Goal: Transaction & Acquisition: Purchase product/service

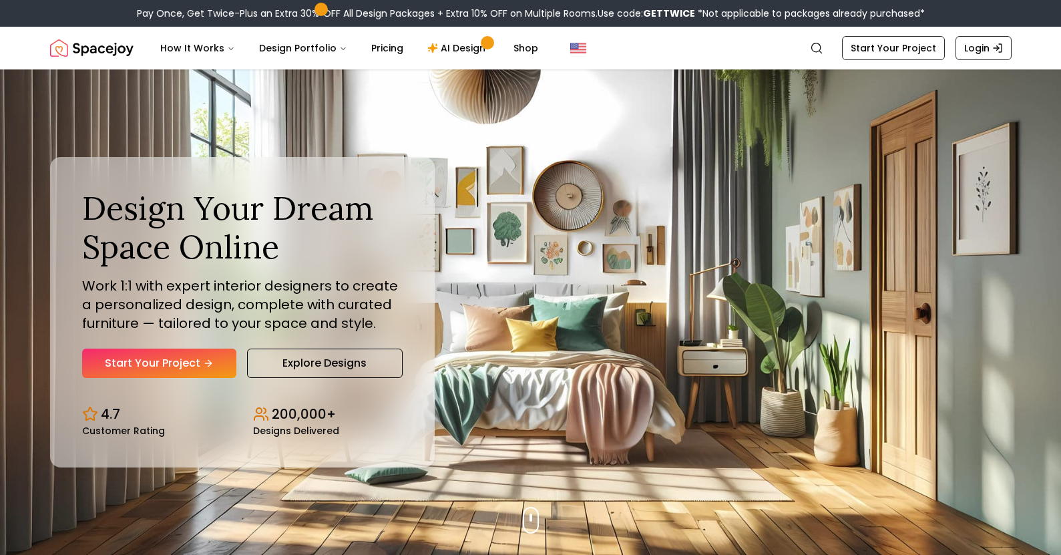
click at [175, 348] on link "Start Your Project" at bounding box center [159, 362] width 154 height 29
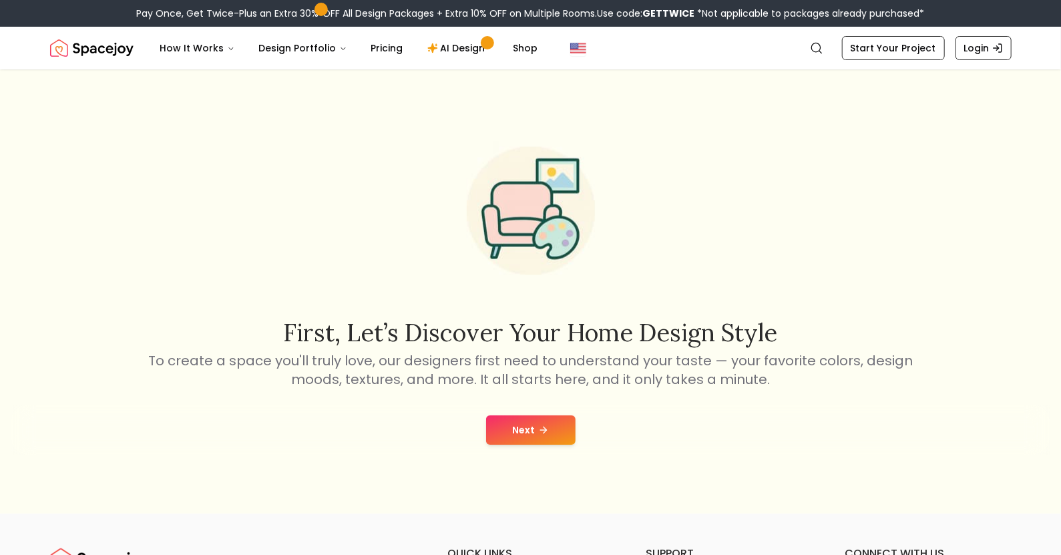
click at [538, 417] on button "Next" at bounding box center [530, 429] width 89 height 29
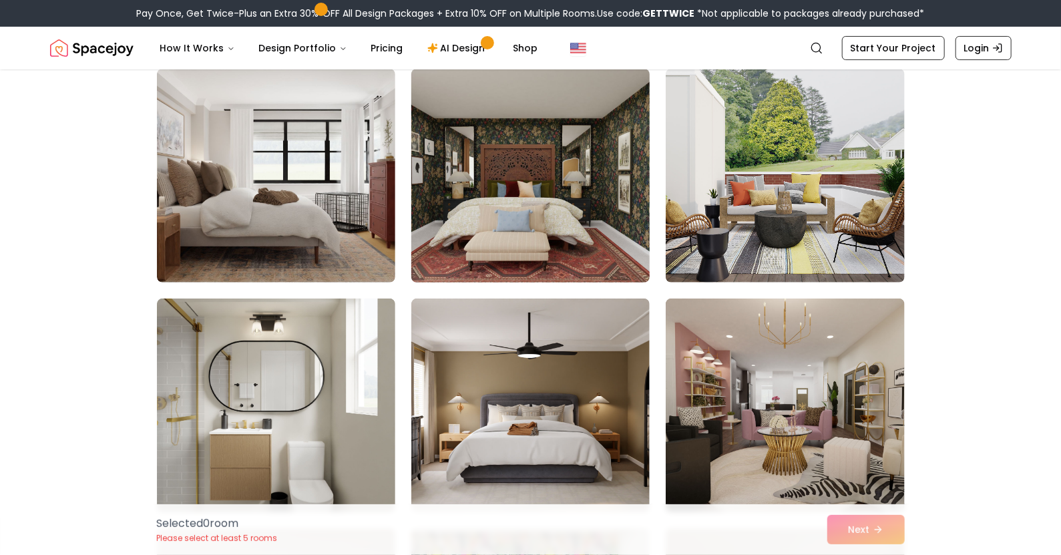
scroll to position [115, 0]
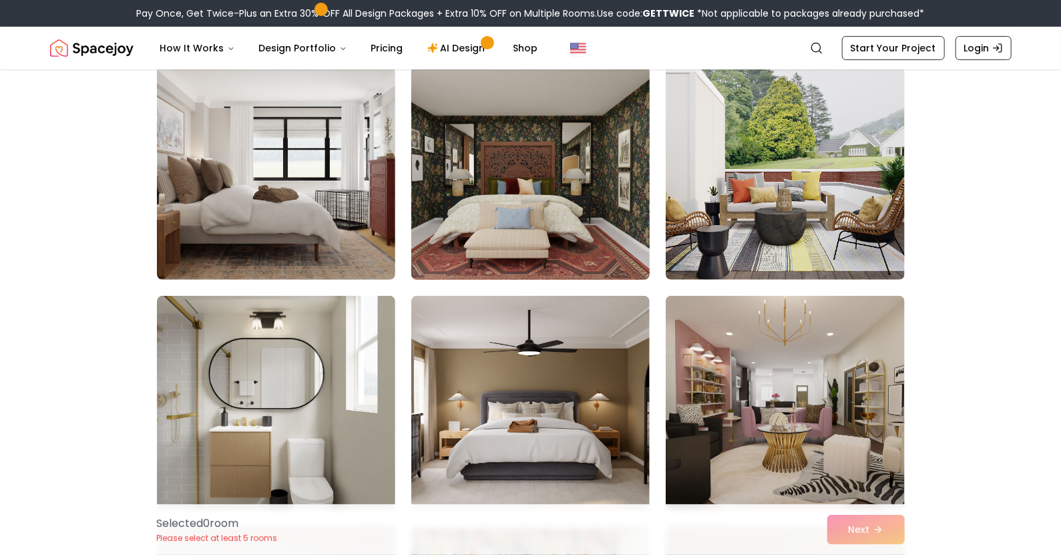
click at [543, 192] on img at bounding box center [530, 173] width 250 height 224
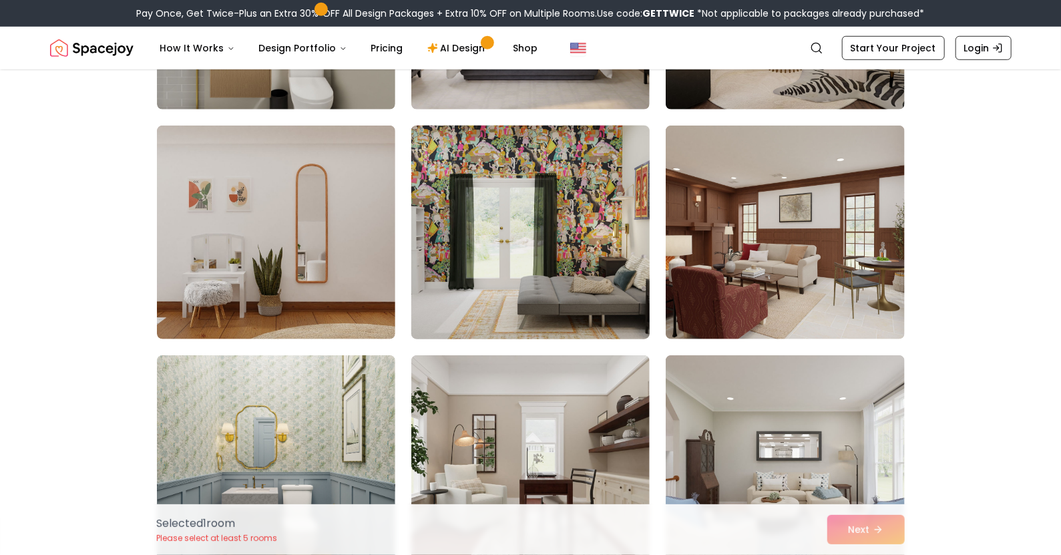
scroll to position [537, 0]
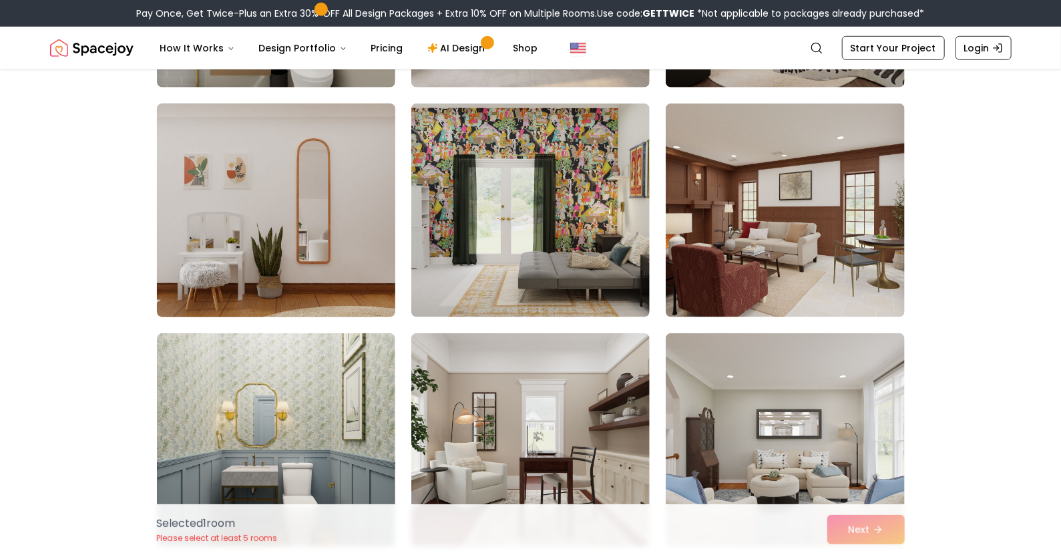
click at [227, 200] on img at bounding box center [276, 210] width 250 height 224
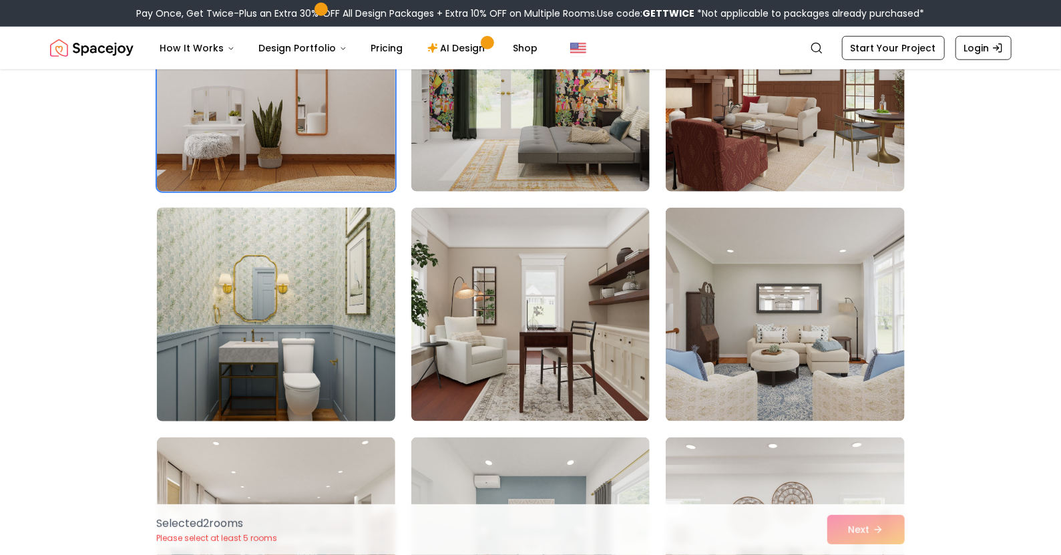
click at [261, 286] on img at bounding box center [276, 314] width 250 height 224
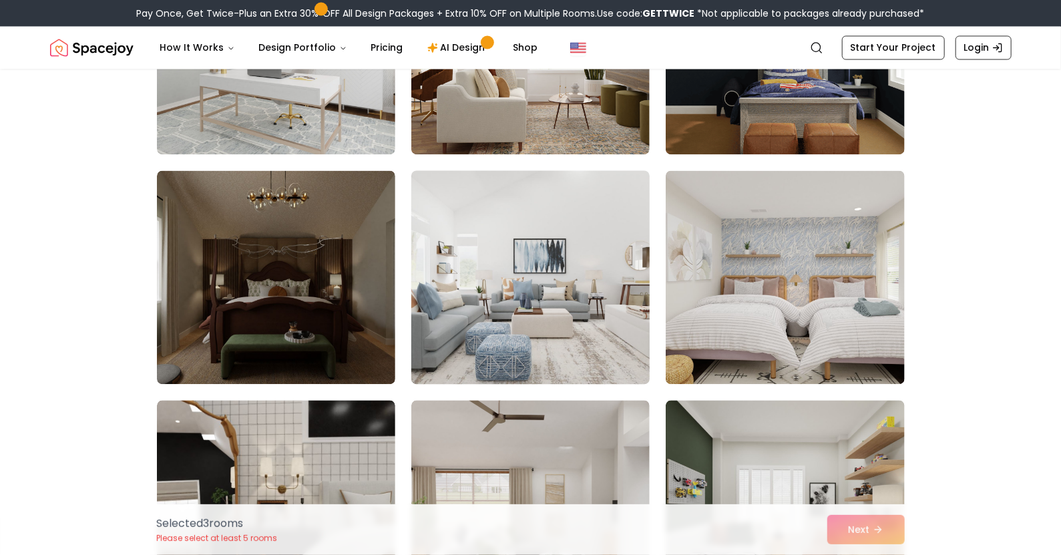
scroll to position [1392, 0]
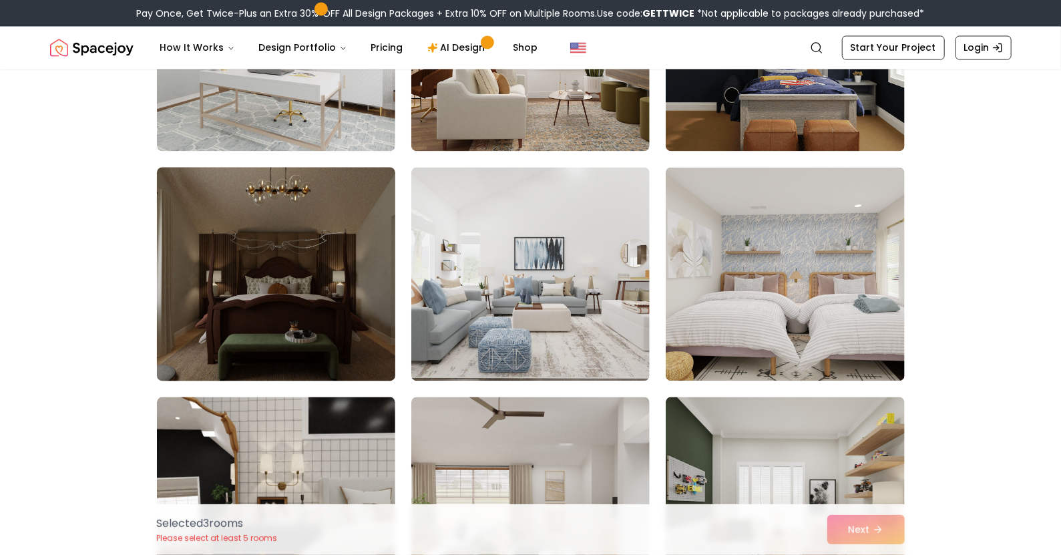
click at [340, 284] on img at bounding box center [276, 274] width 250 height 224
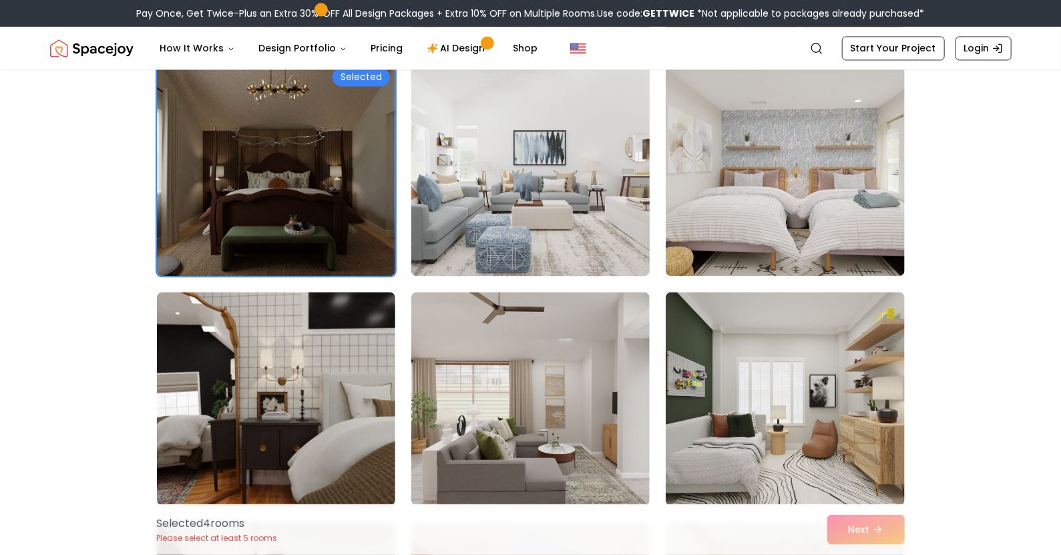
scroll to position [1507, 0]
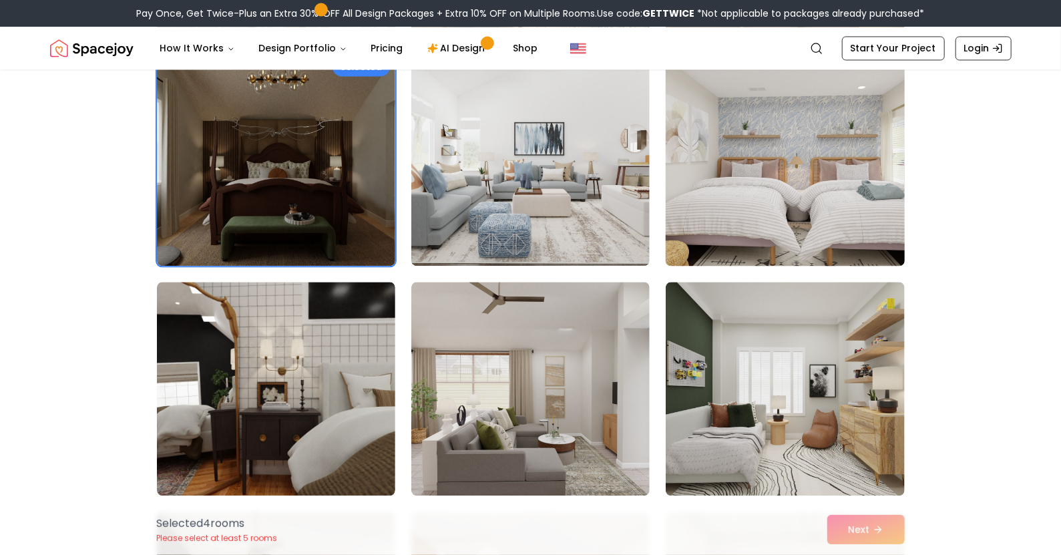
click at [764, 202] on img at bounding box center [785, 159] width 250 height 224
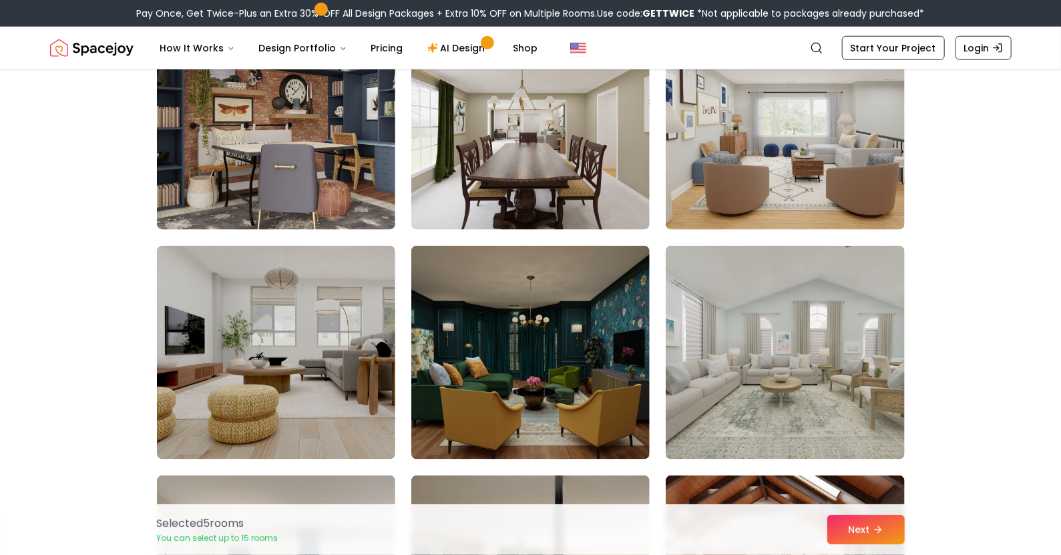
scroll to position [3676, 0]
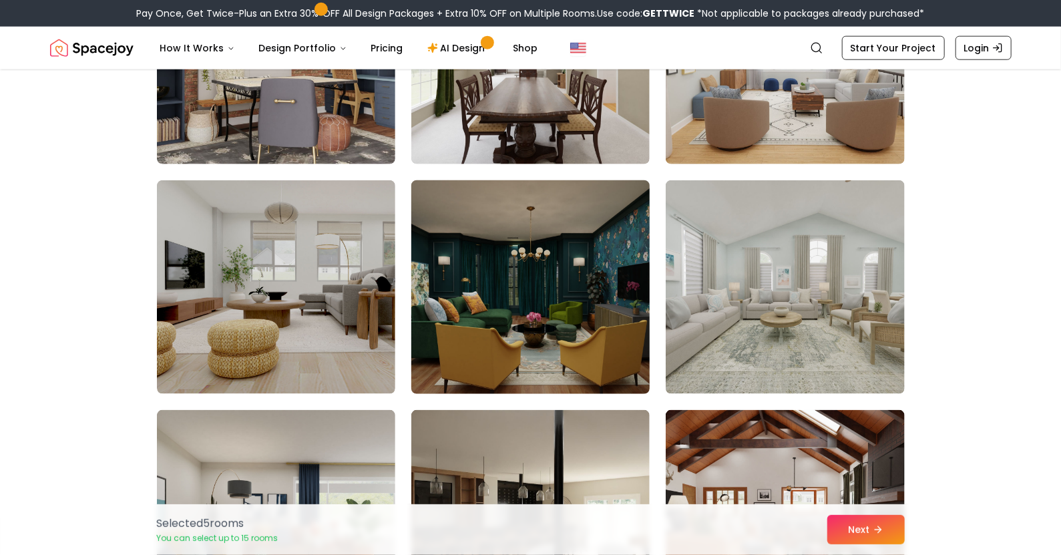
click at [531, 231] on img at bounding box center [530, 287] width 250 height 224
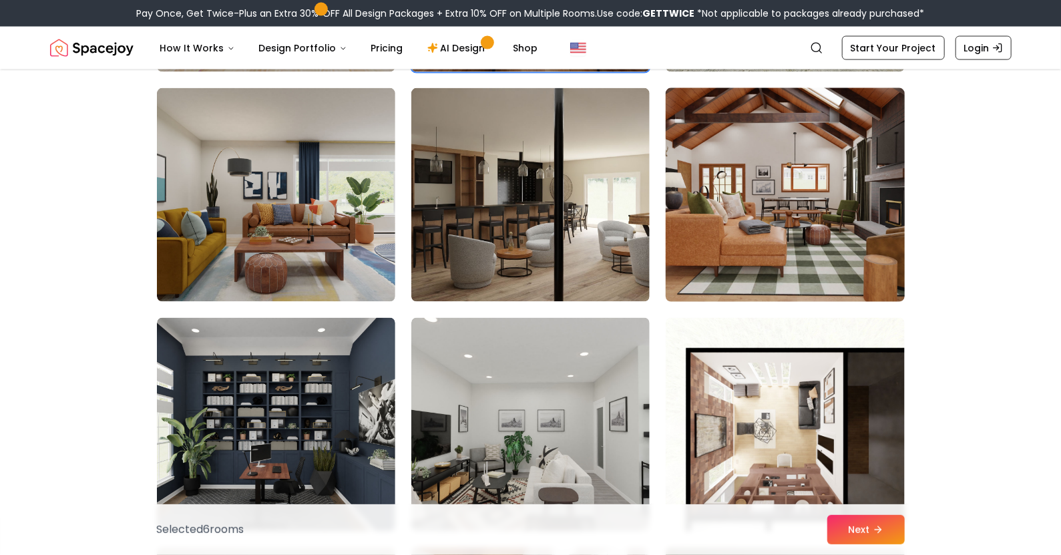
click at [812, 195] on img at bounding box center [785, 195] width 250 height 224
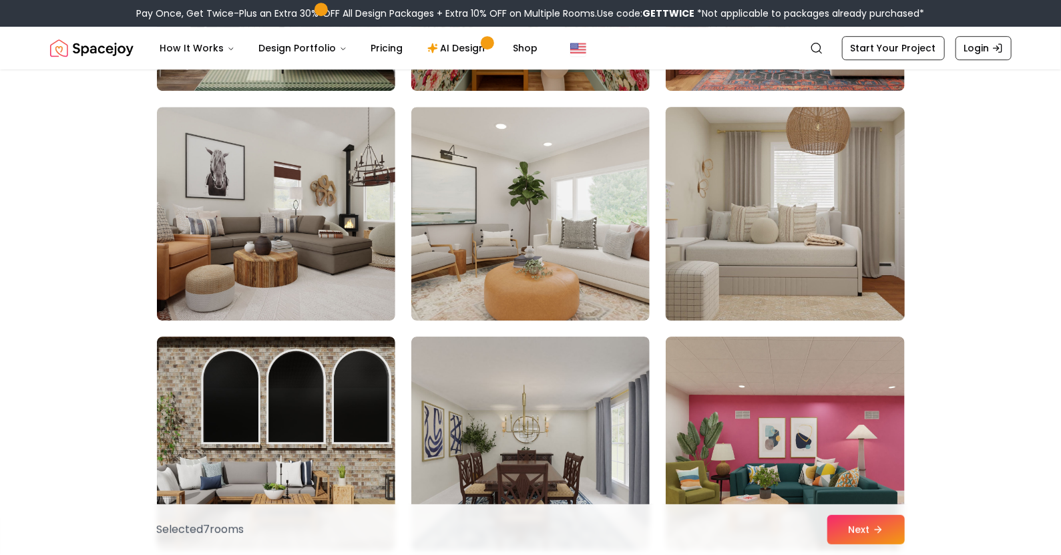
scroll to position [5128, 0]
click at [779, 258] on img at bounding box center [785, 213] width 250 height 224
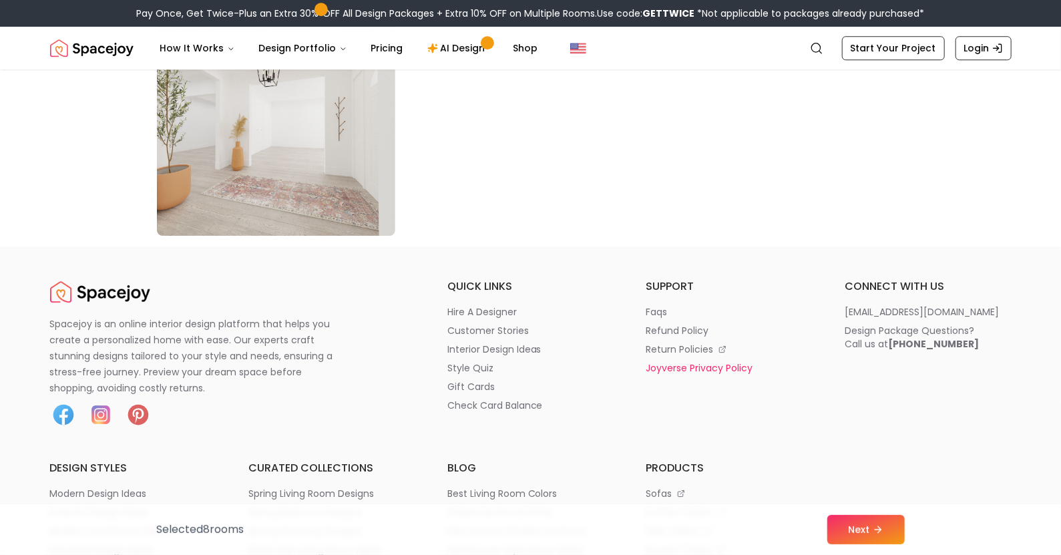
scroll to position [7739, 0]
click at [856, 529] on button "Next" at bounding box center [865, 529] width 77 height 29
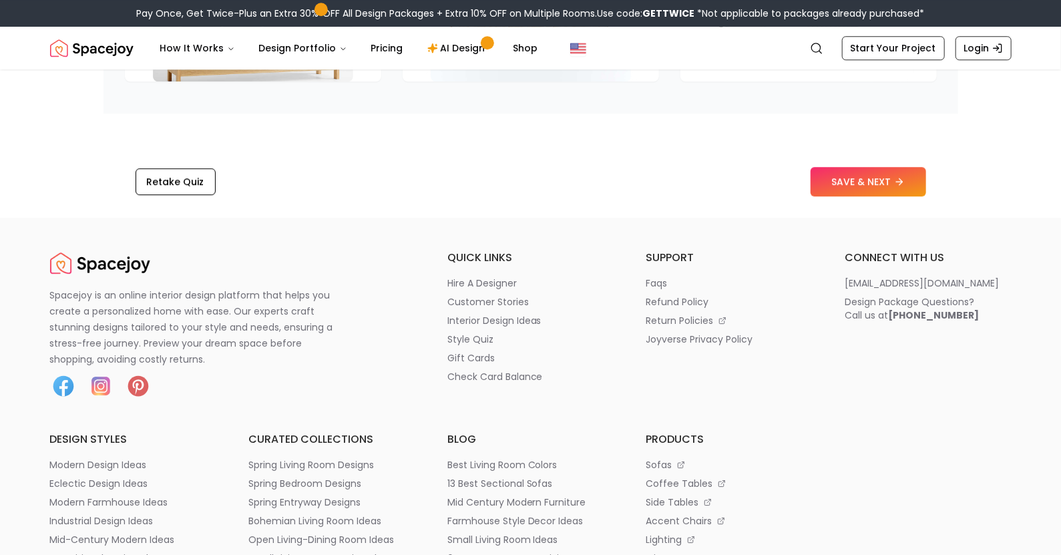
scroll to position [2030, 0]
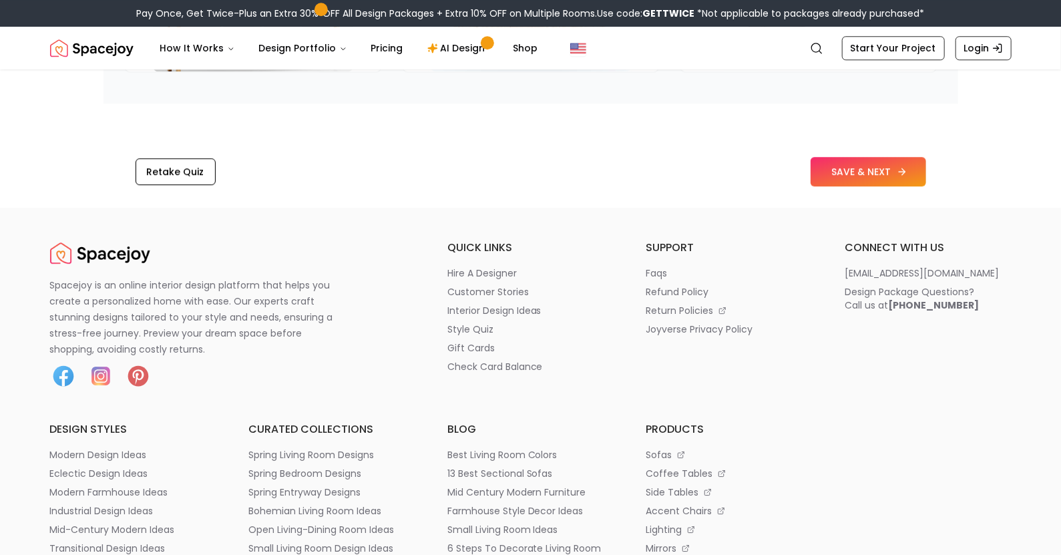
click at [861, 173] on button "SAVE & NEXT" at bounding box center [867, 171] width 115 height 29
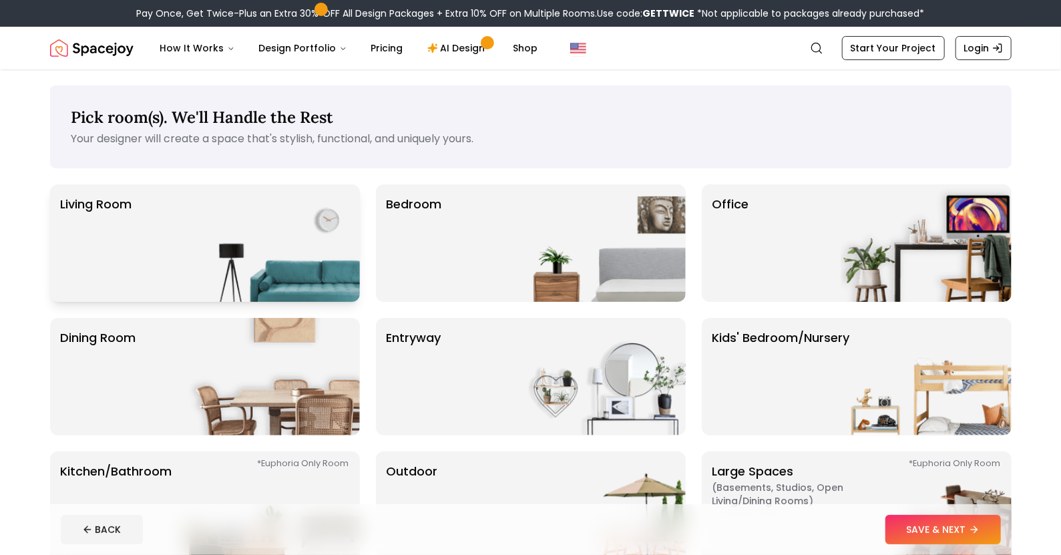
click at [202, 241] on img at bounding box center [274, 242] width 171 height 117
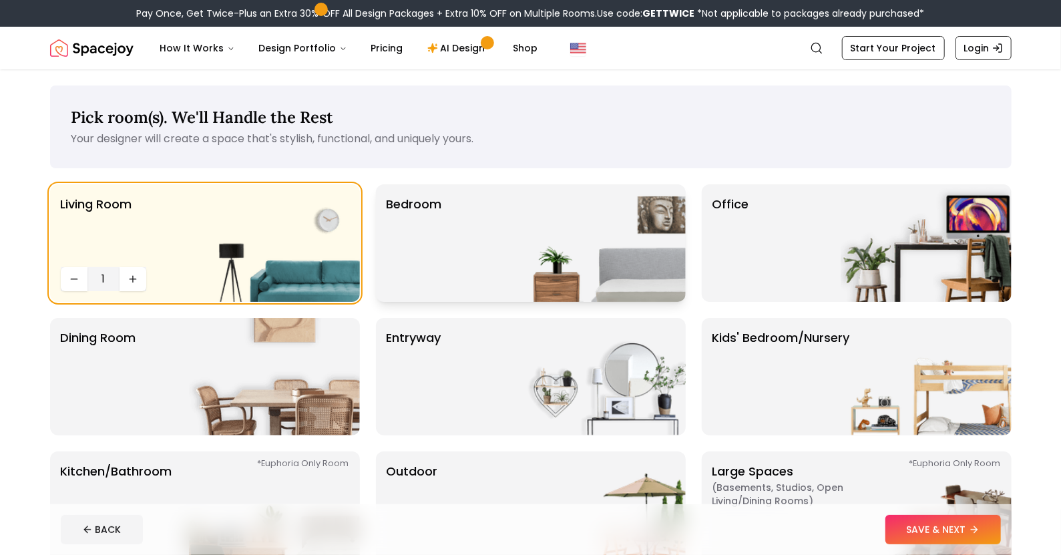
click at [483, 258] on div "Bedroom" at bounding box center [531, 242] width 310 height 117
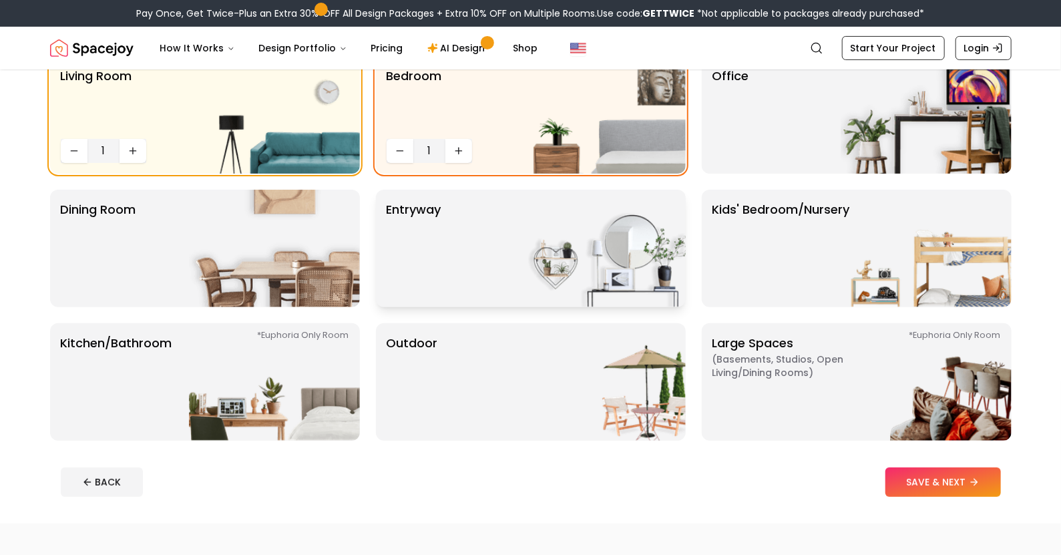
scroll to position [131, 0]
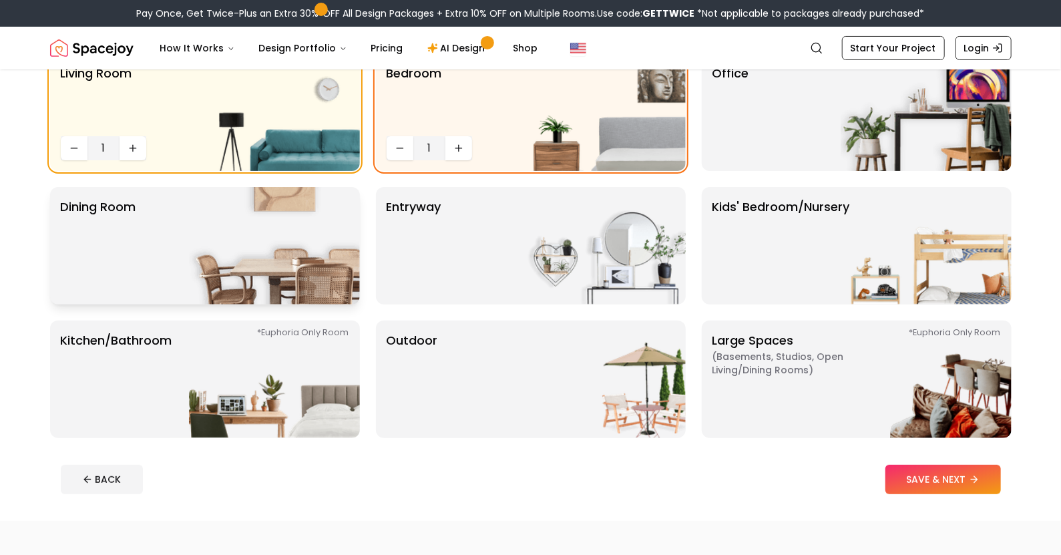
click at [246, 236] on img at bounding box center [274, 245] width 171 height 117
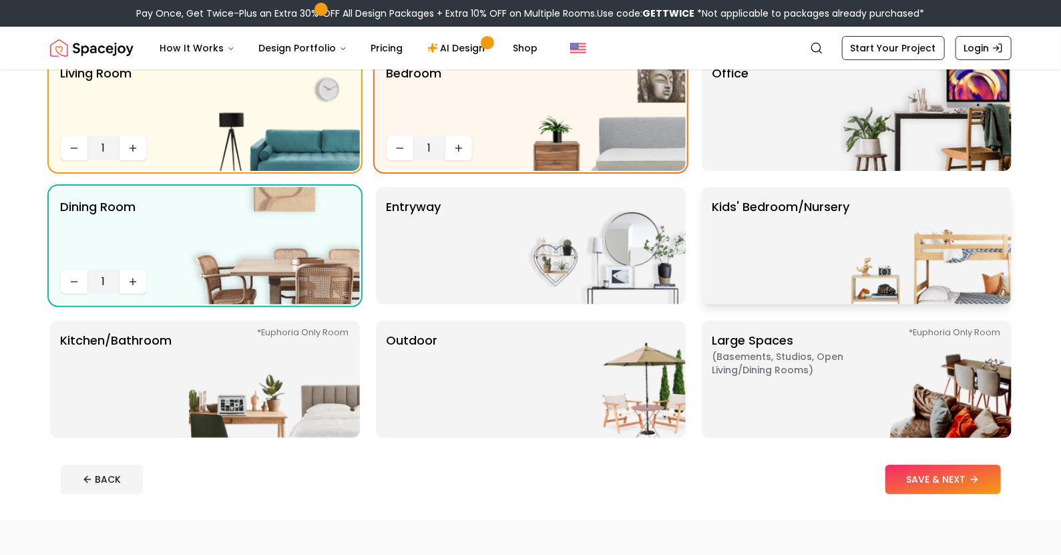
click at [869, 238] on img at bounding box center [925, 245] width 171 height 117
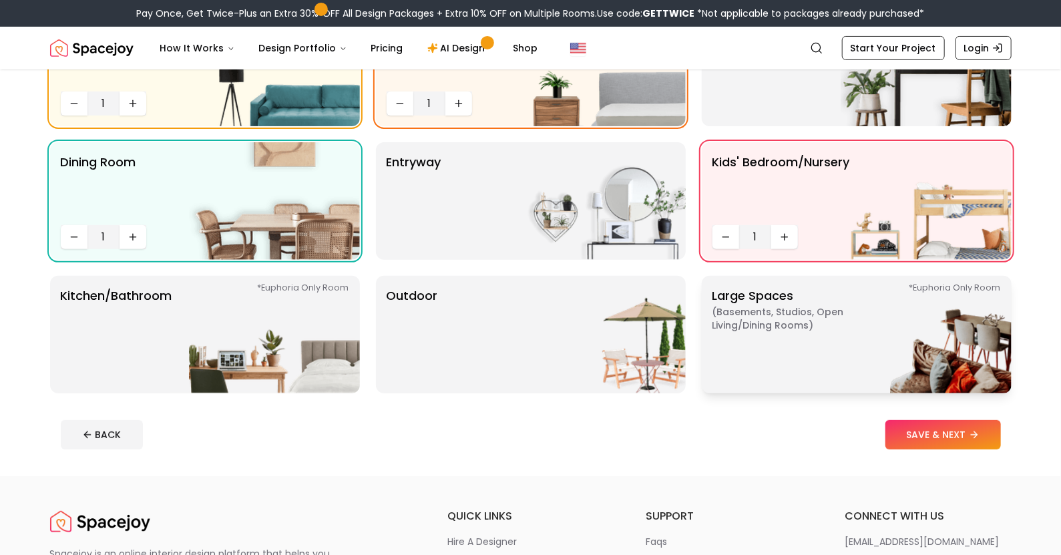
scroll to position [181, 0]
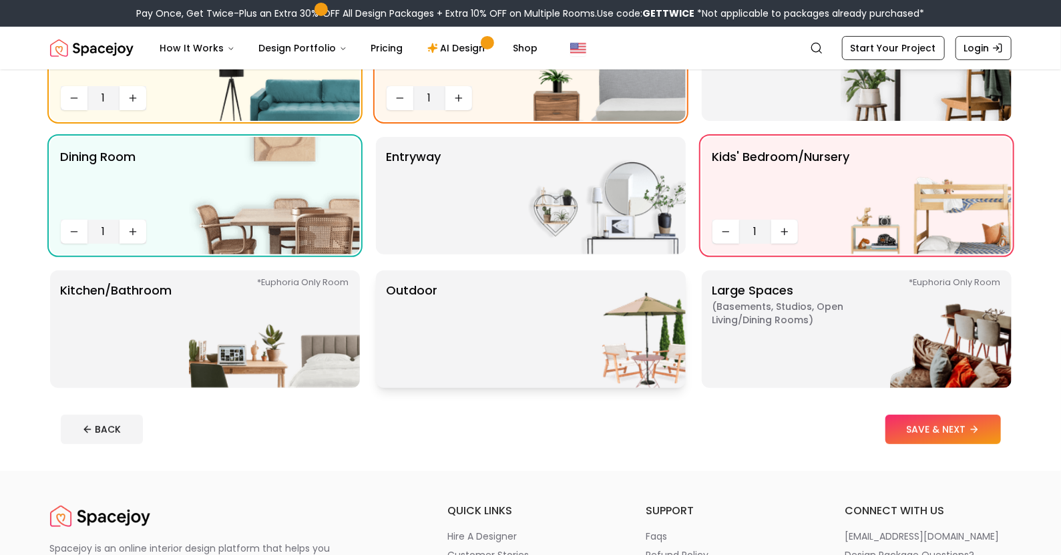
click at [495, 320] on div "Outdoor" at bounding box center [531, 328] width 310 height 117
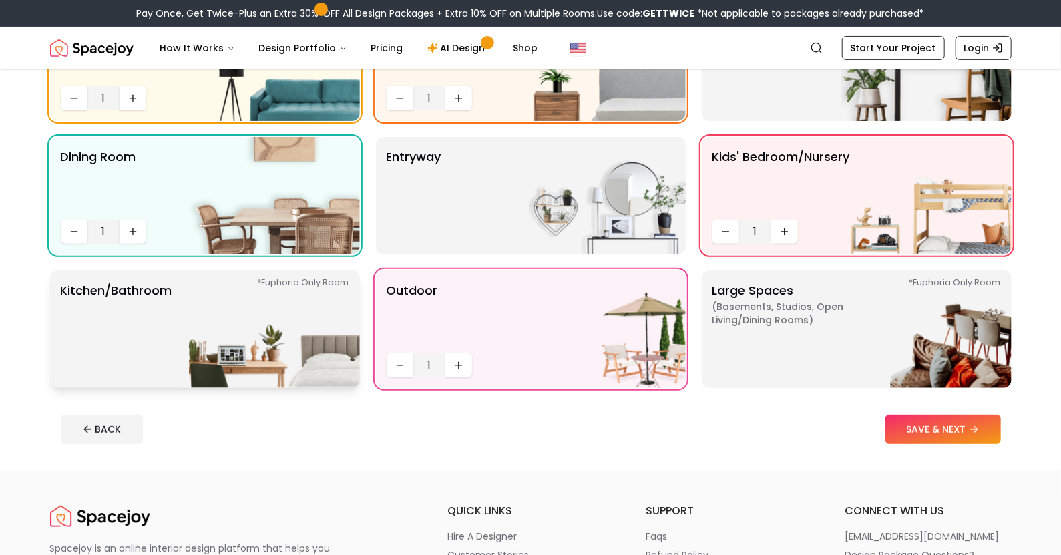
click at [172, 318] on div "*Euphoria Only Room Kitchen/Bathroom *Euphoria Only Room" at bounding box center [205, 328] width 310 height 117
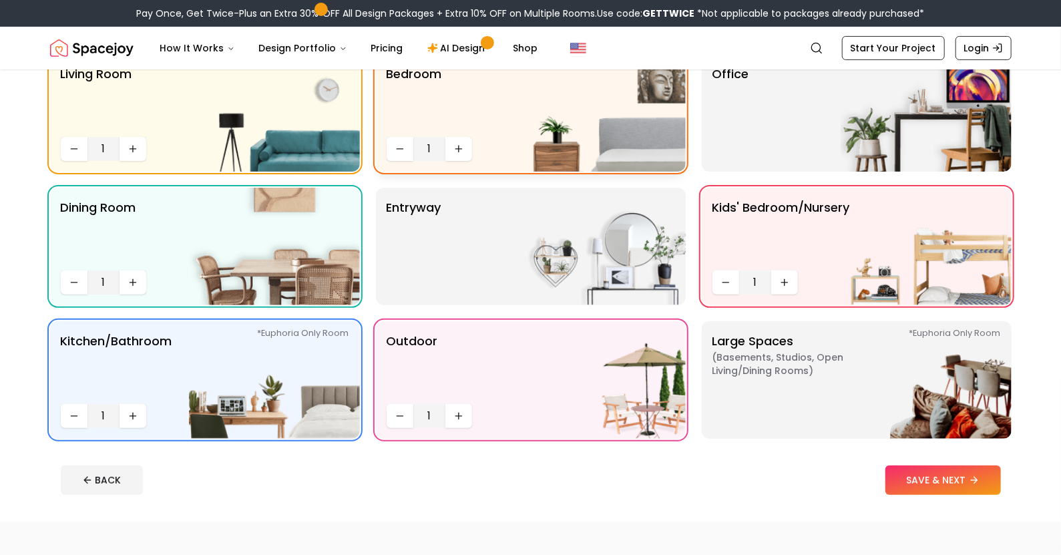
scroll to position [7, 0]
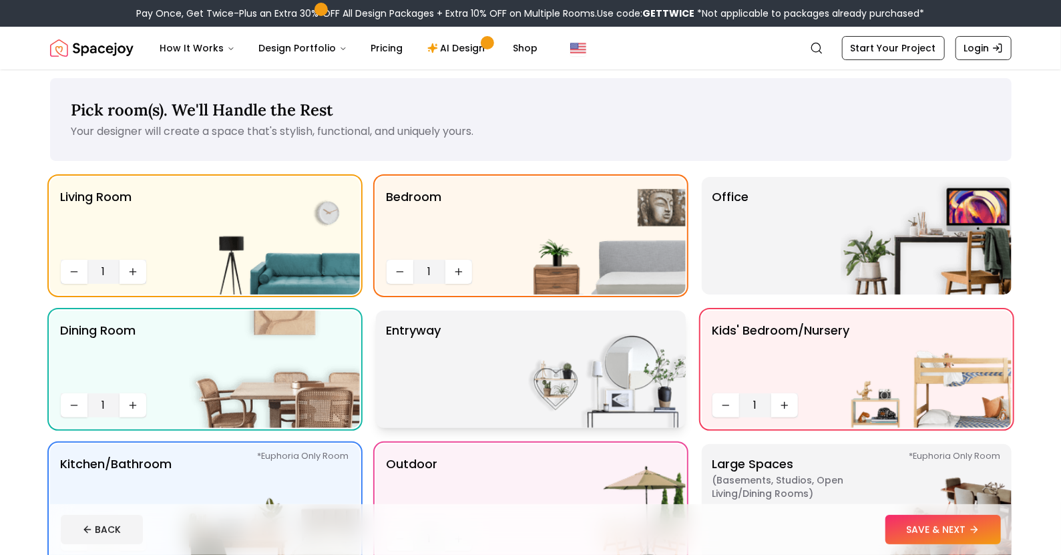
click at [453, 355] on div "entryway" at bounding box center [531, 368] width 310 height 117
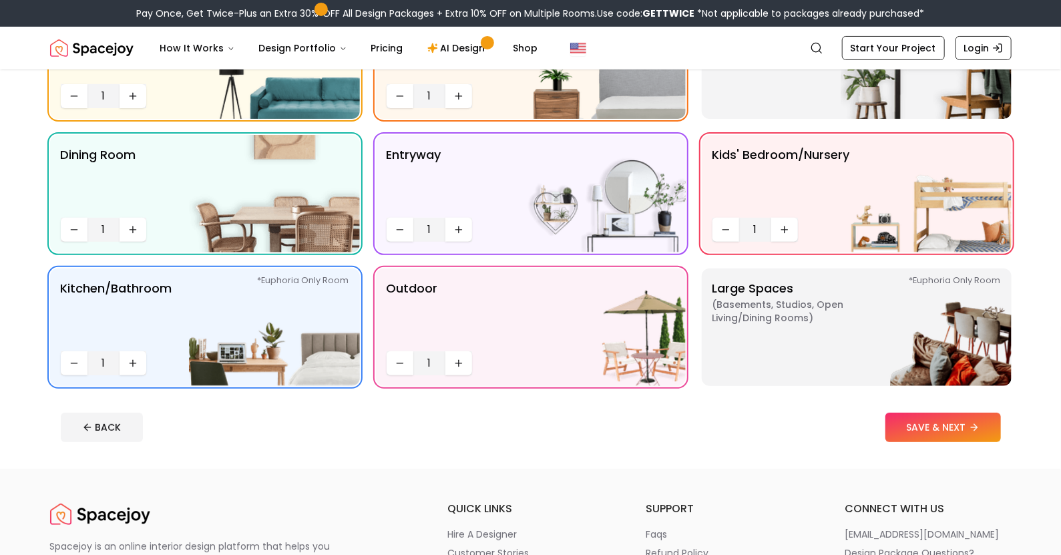
scroll to position [0, 0]
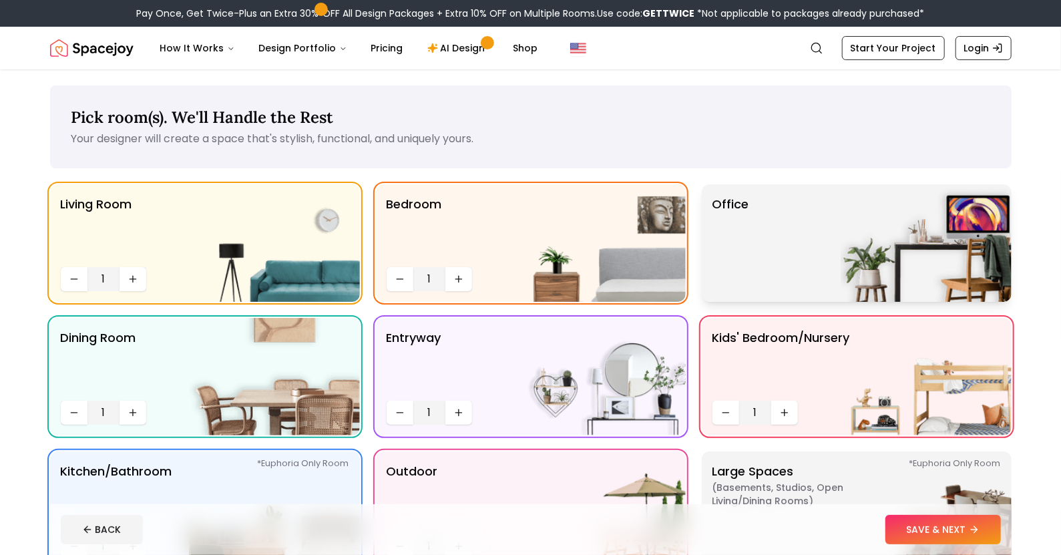
click at [814, 261] on div "Office" at bounding box center [857, 242] width 310 height 117
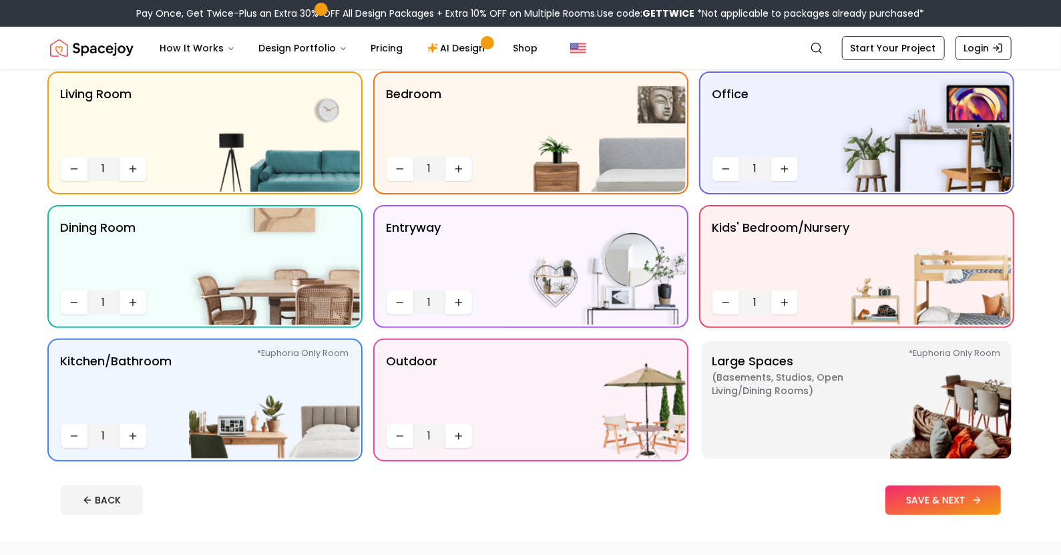
scroll to position [189, 0]
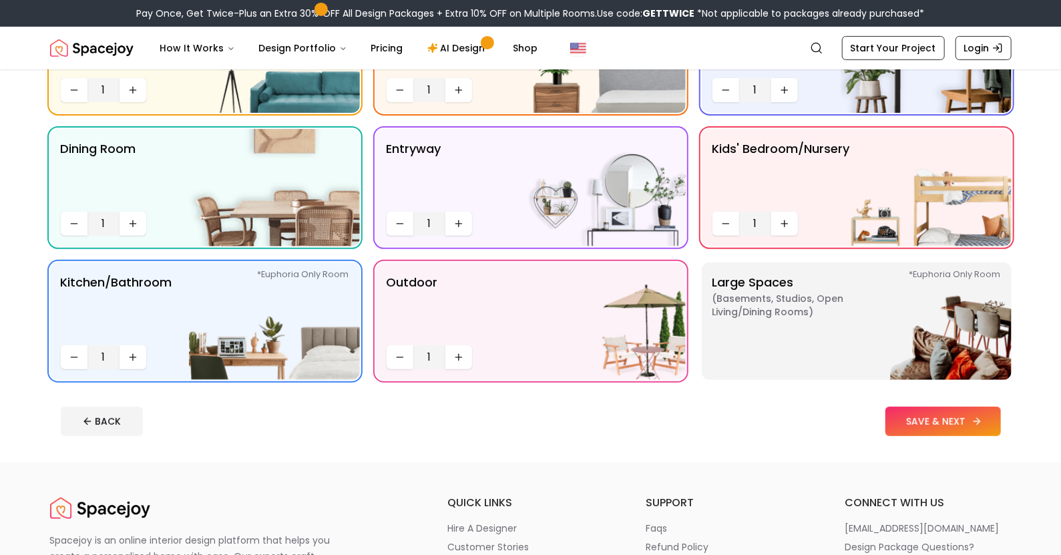
click at [929, 413] on button "SAVE & NEXT" at bounding box center [942, 421] width 115 height 29
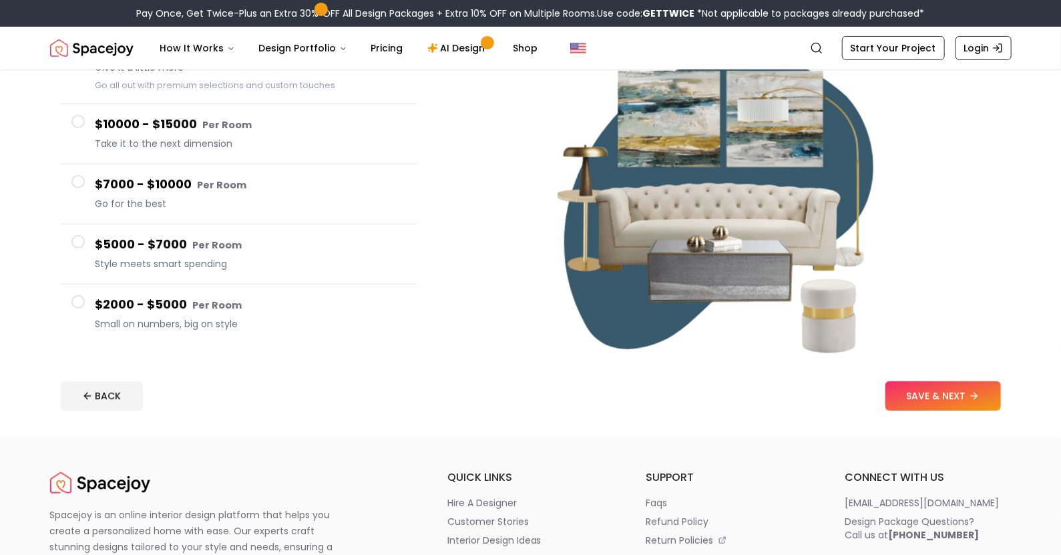
scroll to position [184, 0]
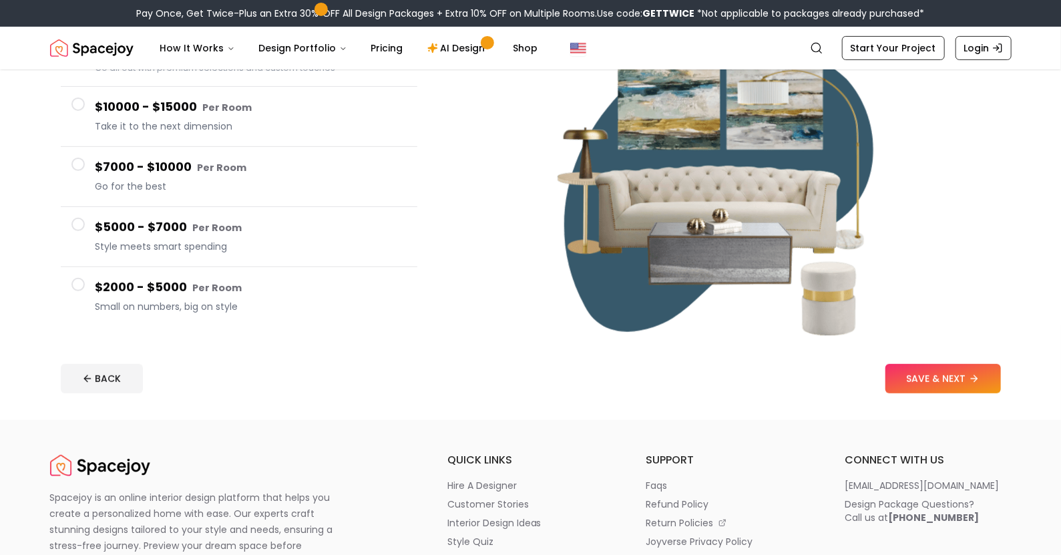
click at [90, 284] on button "$2000 - $5000 Per Room Small on numbers, big on style" at bounding box center [239, 296] width 356 height 59
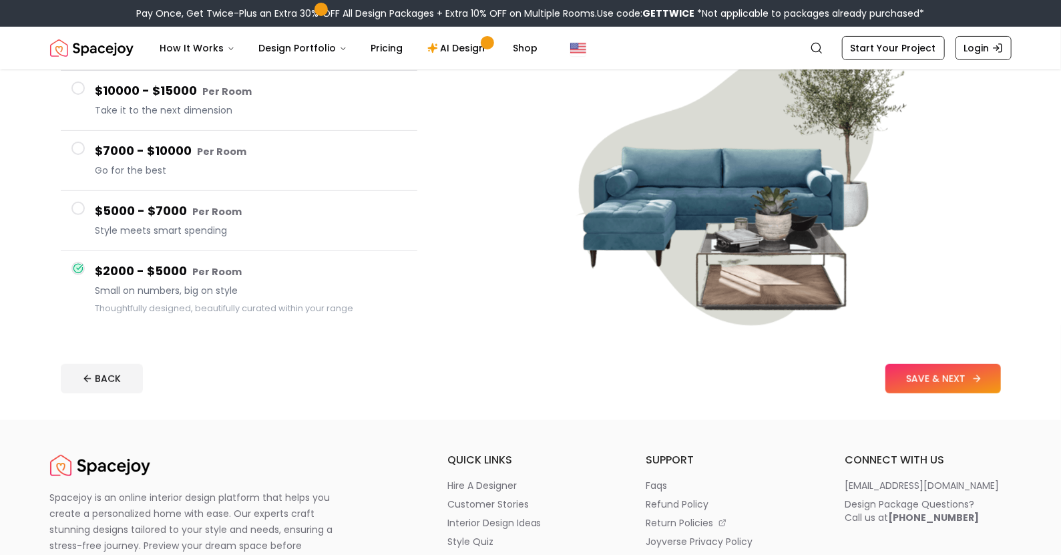
click at [978, 375] on icon at bounding box center [976, 378] width 11 height 11
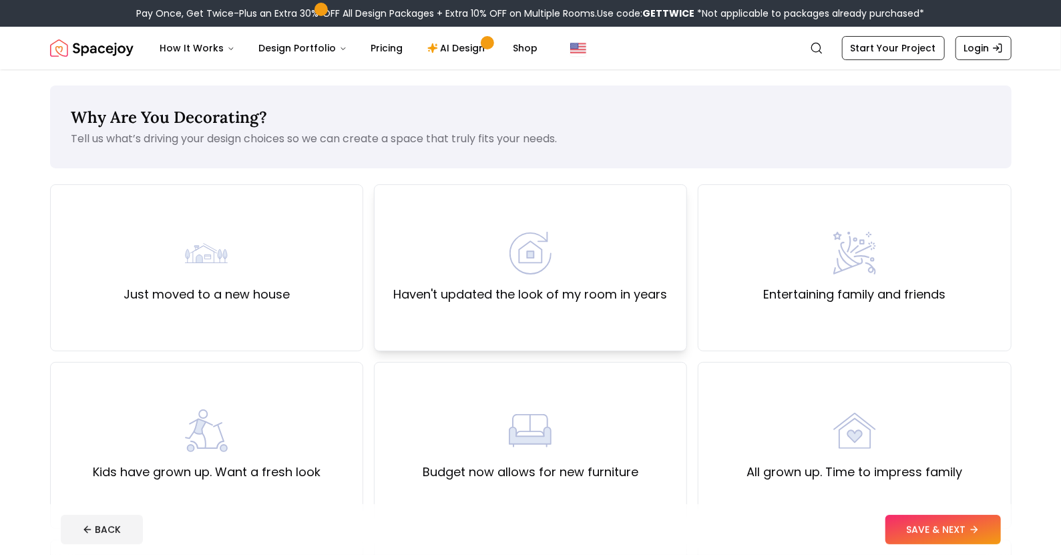
click at [587, 240] on div "Haven't updated the look of my room in years" at bounding box center [530, 268] width 274 height 72
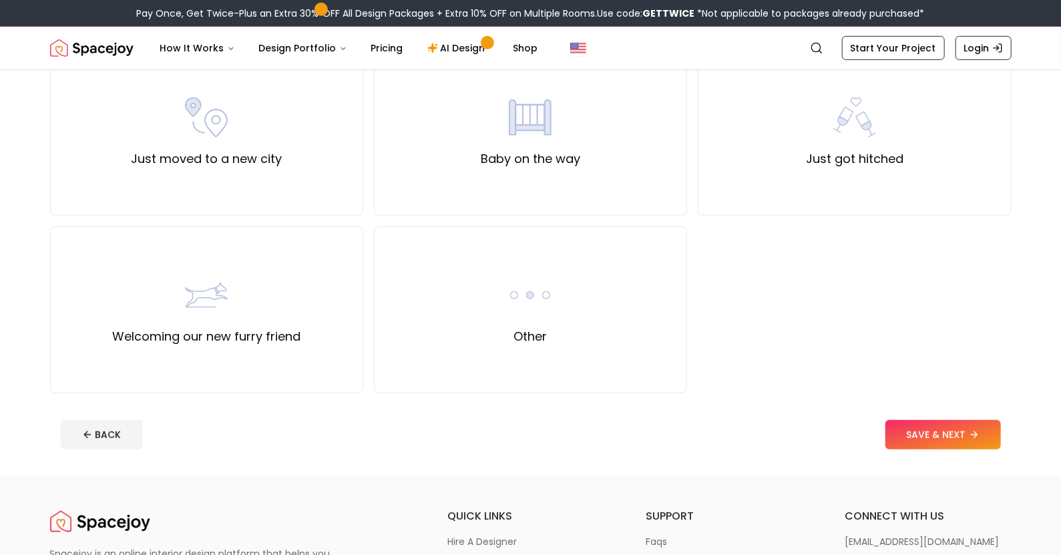
scroll to position [493, 0]
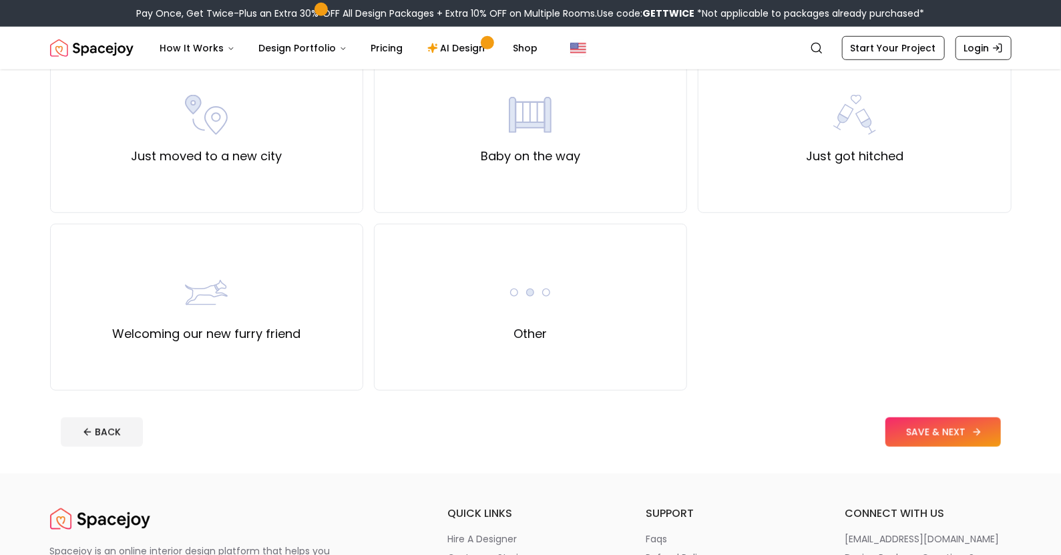
click at [957, 437] on button "SAVE & NEXT" at bounding box center [942, 431] width 115 height 29
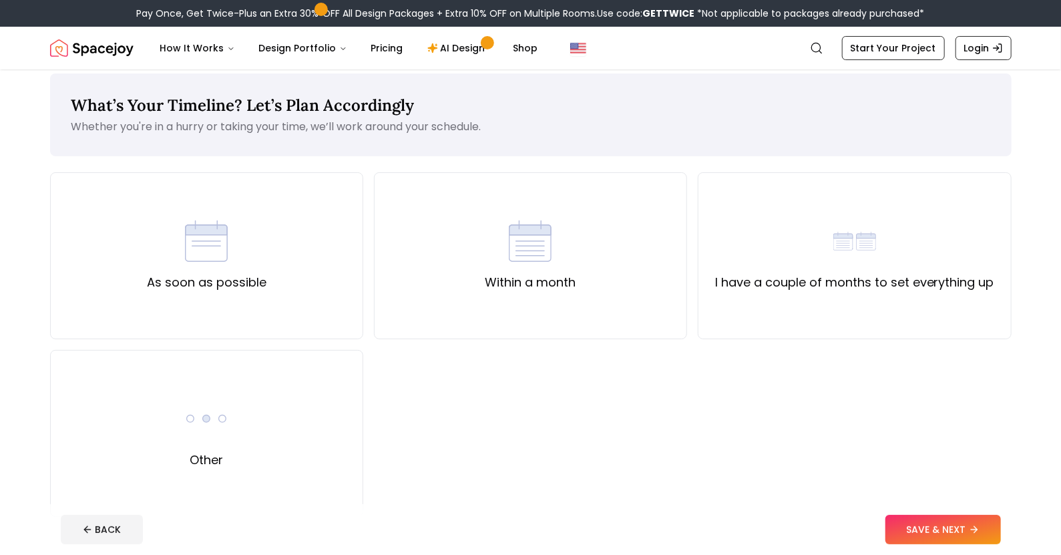
scroll to position [148, 0]
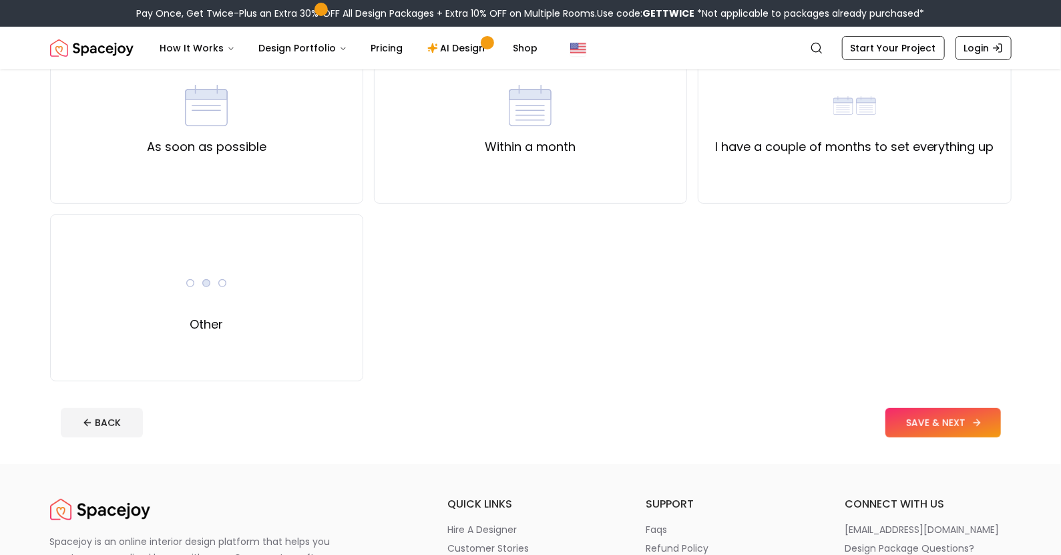
click at [952, 421] on button "SAVE & NEXT" at bounding box center [942, 422] width 115 height 29
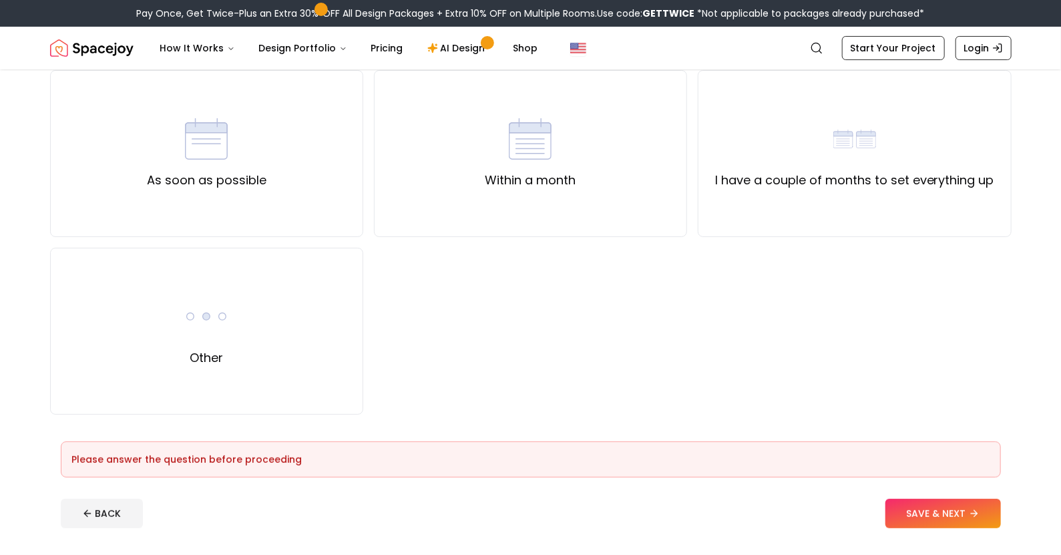
scroll to position [0, 0]
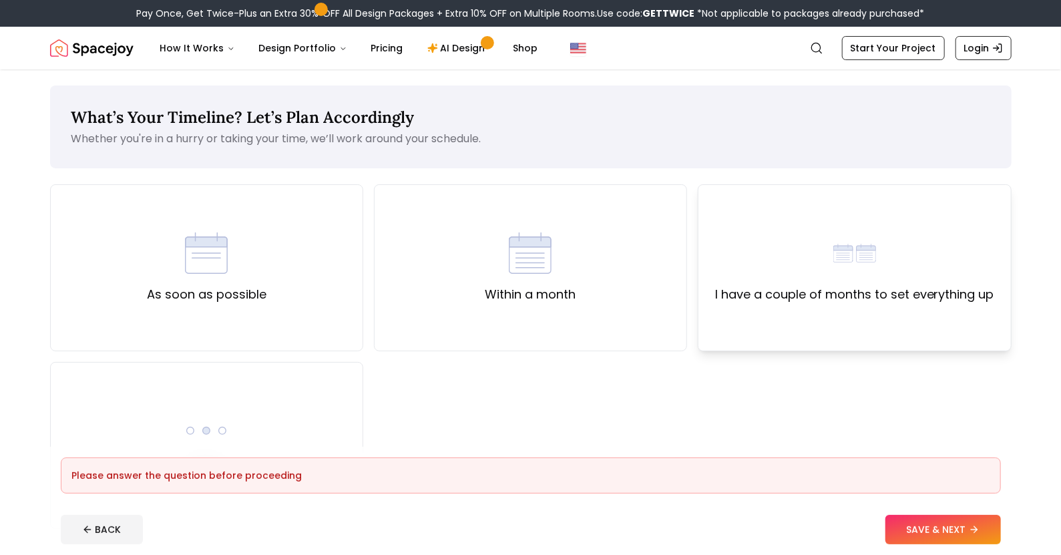
click at [877, 282] on div "I have a couple of months to set everything up" at bounding box center [854, 268] width 279 height 72
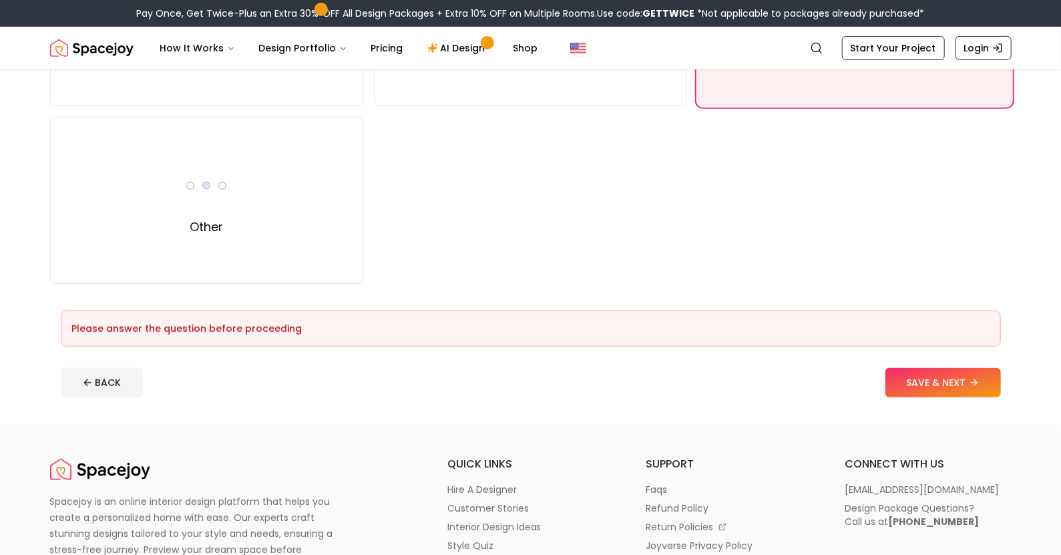
scroll to position [246, 0]
click at [953, 385] on button "SAVE & NEXT" at bounding box center [942, 381] width 115 height 29
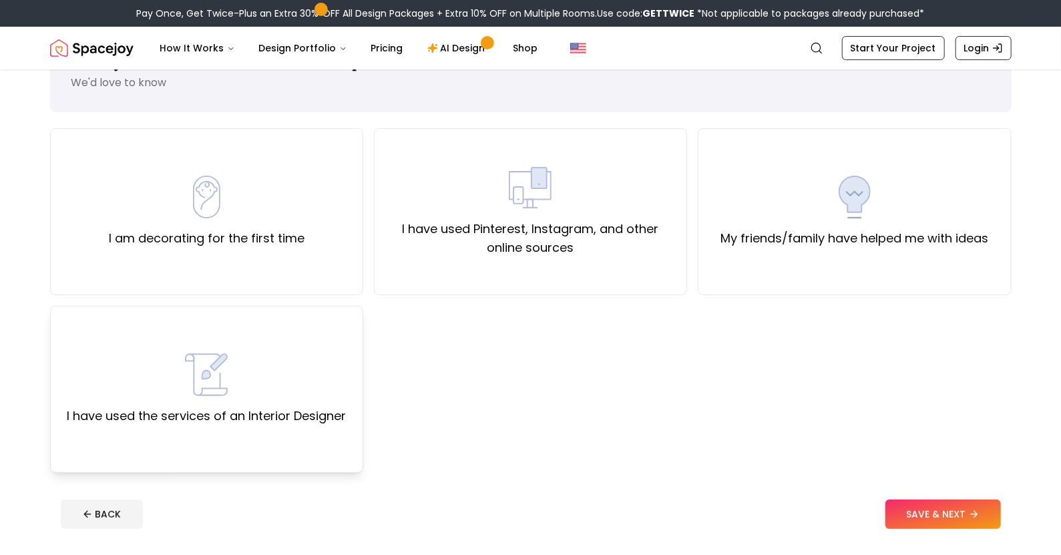
scroll to position [66, 0]
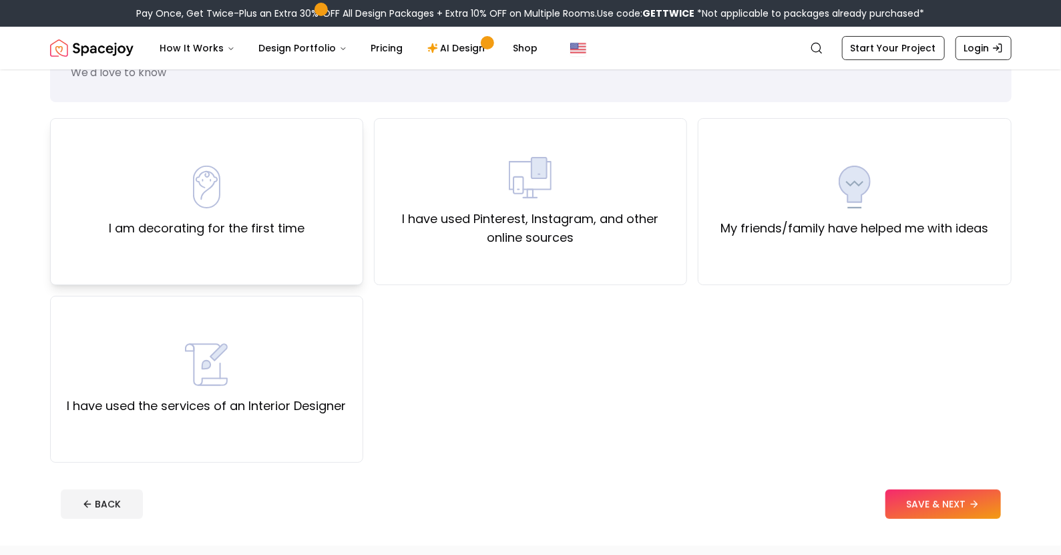
click at [280, 220] on label "I am decorating for the first time" at bounding box center [207, 228] width 196 height 19
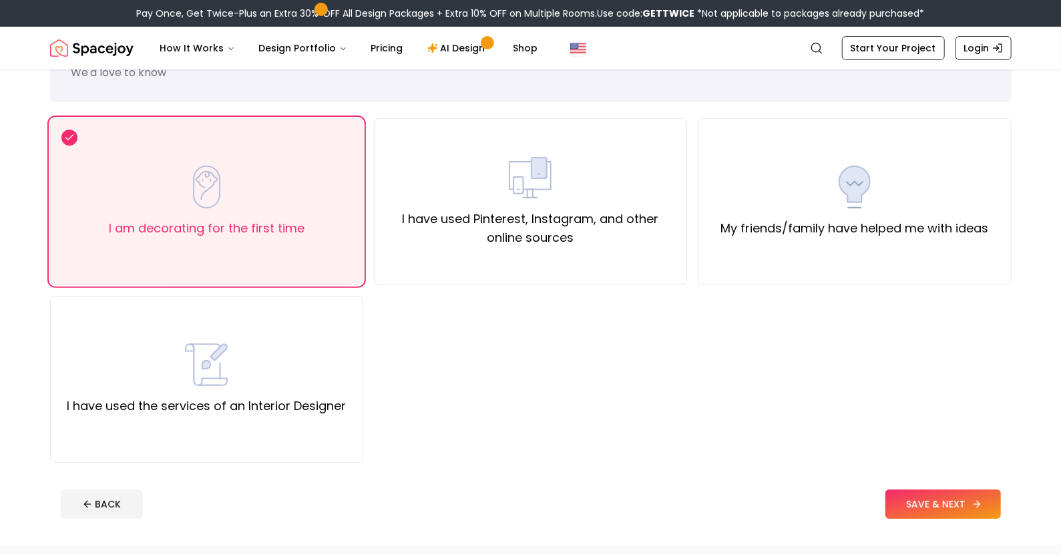
click at [947, 496] on button "SAVE & NEXT" at bounding box center [942, 503] width 115 height 29
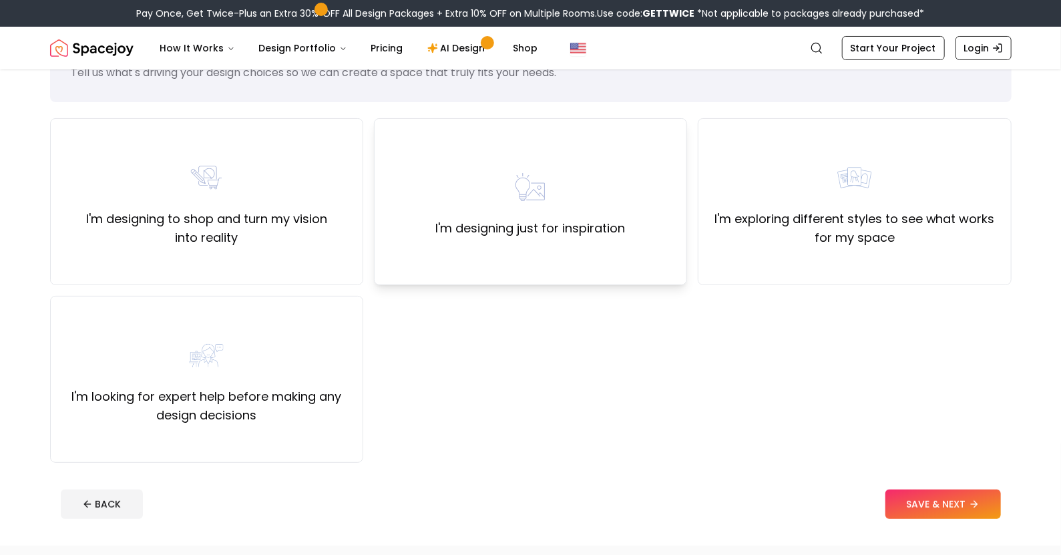
click at [599, 209] on div "I'm designing just for inspiration" at bounding box center [530, 202] width 190 height 72
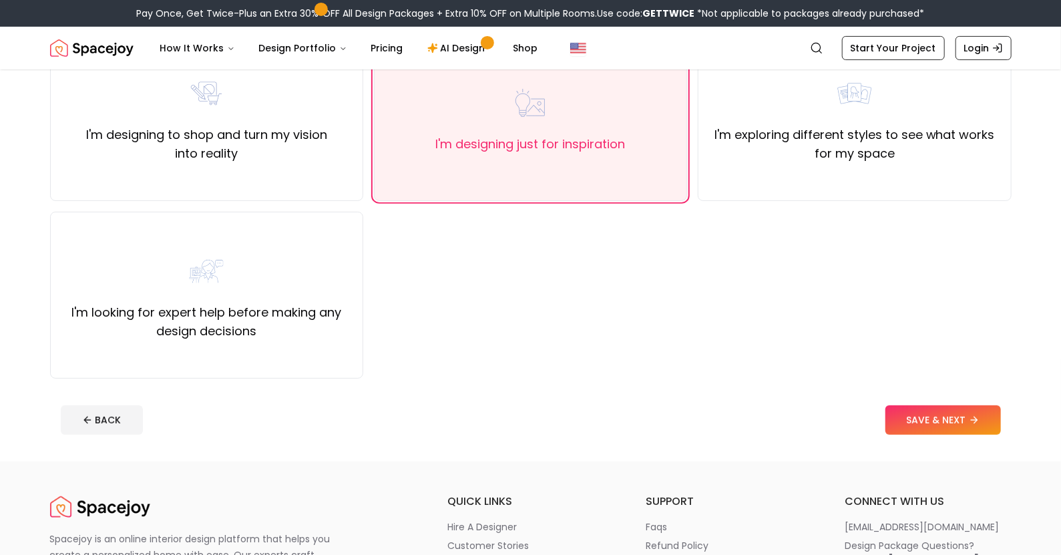
scroll to position [151, 0]
click at [930, 417] on button "SAVE & NEXT" at bounding box center [942, 419] width 115 height 29
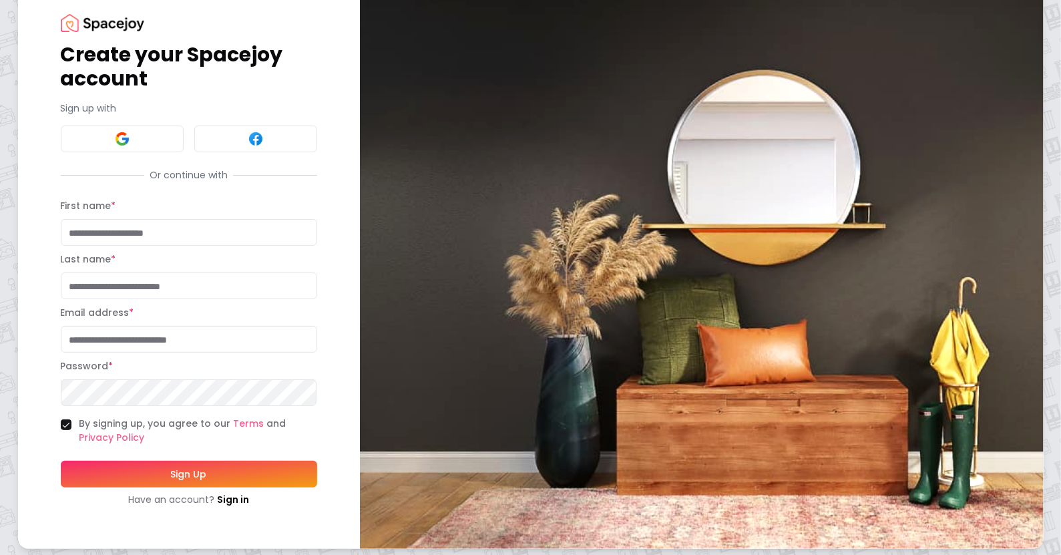
scroll to position [43, 0]
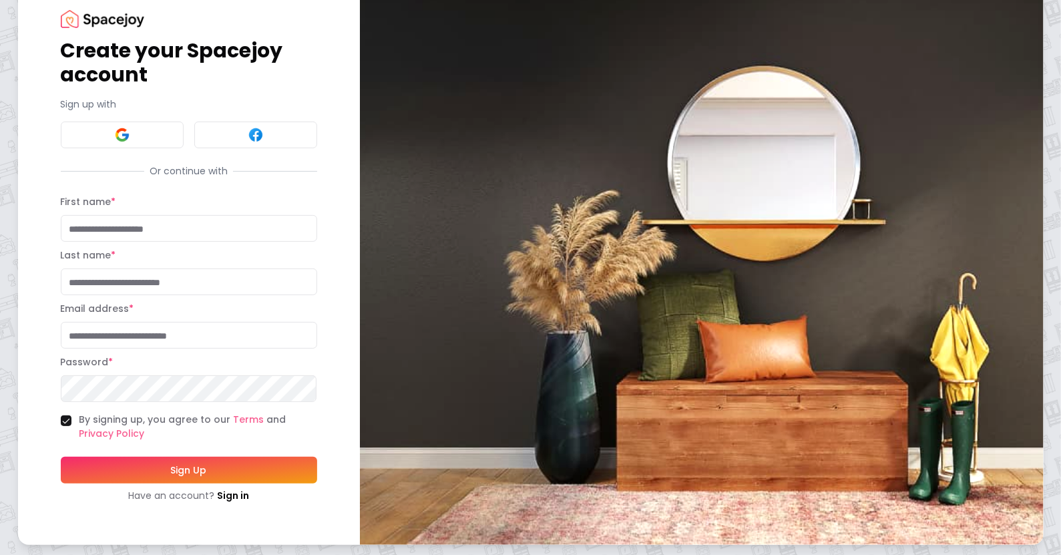
click at [61, 429] on div "By signing up, you agree to our Terms and Privacy Policy" at bounding box center [189, 427] width 256 height 28
click at [63, 411] on form "First name * Last name * Email address * Password * By signing up, you agree to…" at bounding box center [189, 348] width 256 height 308
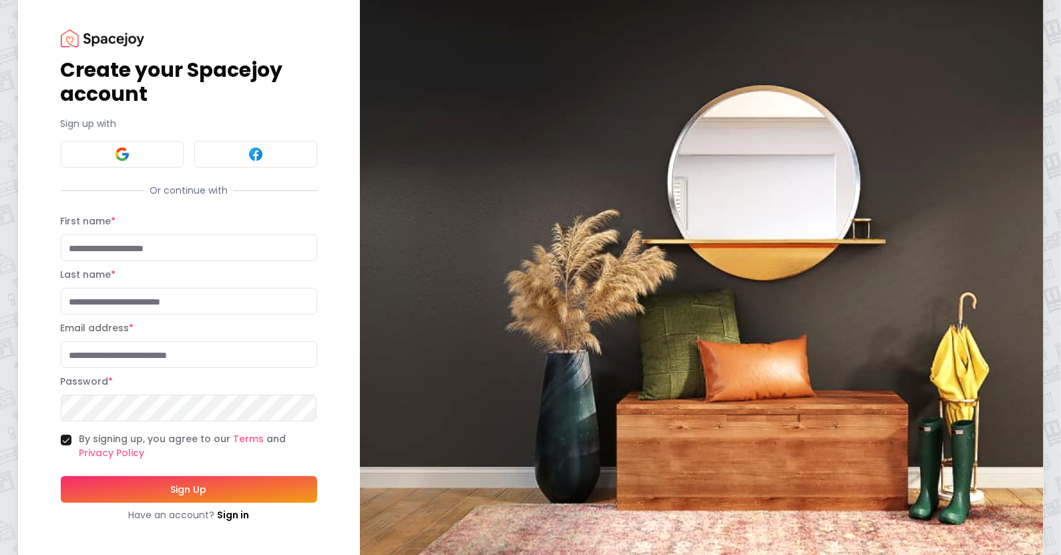
scroll to position [0, 0]
